Goal: Information Seeking & Learning: Find specific fact

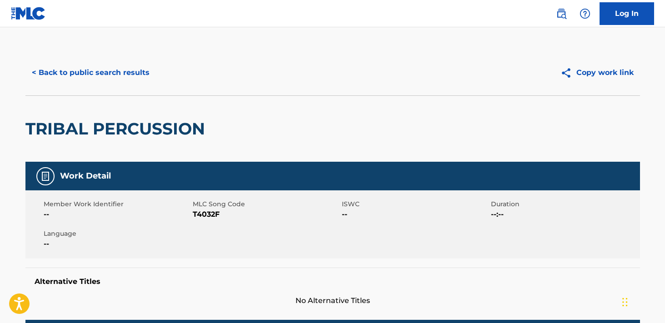
click at [84, 76] on button "< Back to public search results" at bounding box center [90, 72] width 130 height 23
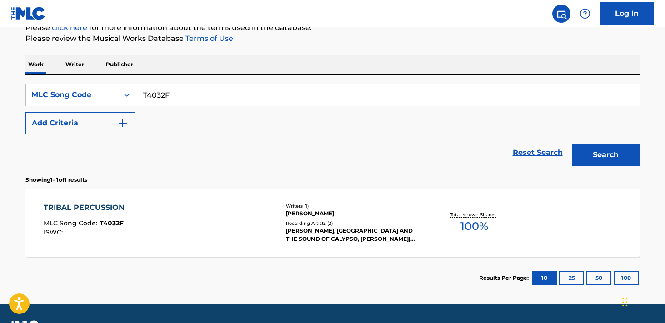
click at [270, 93] on input "T4032F" at bounding box center [387, 95] width 504 height 22
paste input "W59384"
type input "W59384"
click at [572, 144] on button "Search" at bounding box center [606, 155] width 68 height 23
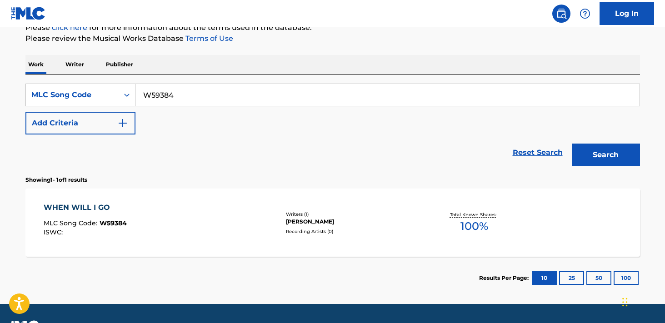
click at [187, 214] on div "WHEN WILL I GO MLC Song Code : W59384 ISWC :" at bounding box center [161, 222] width 234 height 41
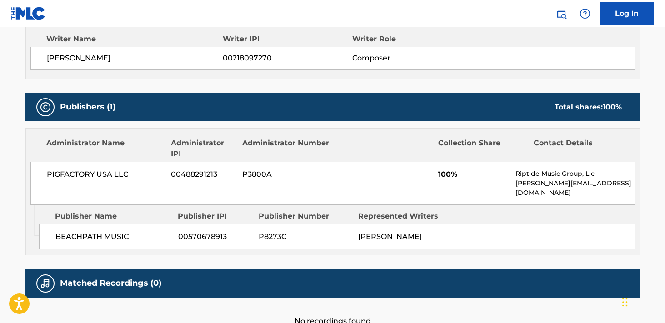
scroll to position [335, 0]
